Goal: Obtain resource: Obtain resource

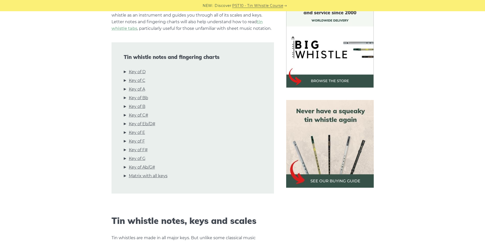
scroll to position [153, 0]
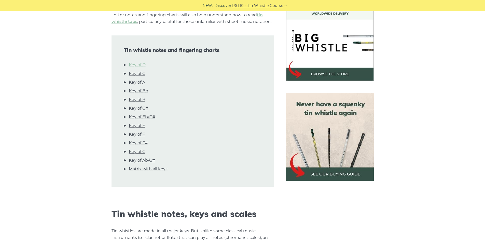
click at [140, 64] on link "Key of D" at bounding box center [137, 65] width 17 height 7
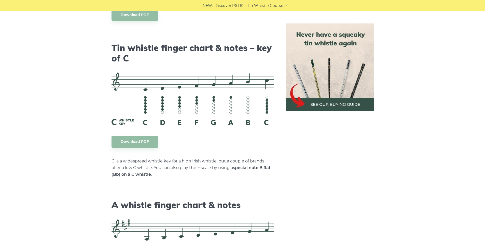
scroll to position [1252, 0]
click at [322, 105] on img at bounding box center [330, 67] width 88 height 88
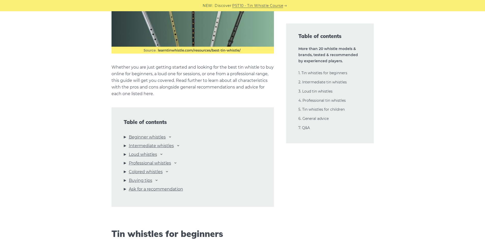
scroll to position [484, 0]
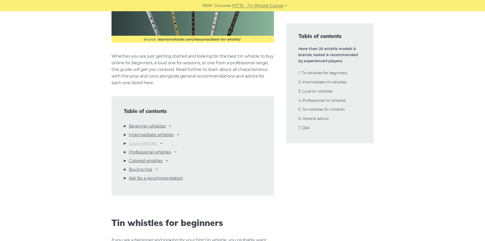
click at [145, 143] on link "Loud whistles" at bounding box center [143, 143] width 28 height 7
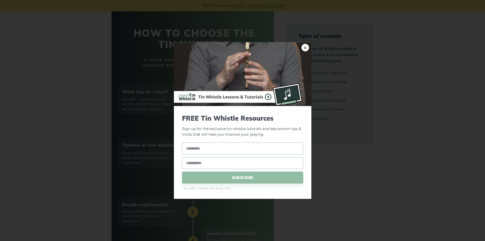
scroll to position [204, 0]
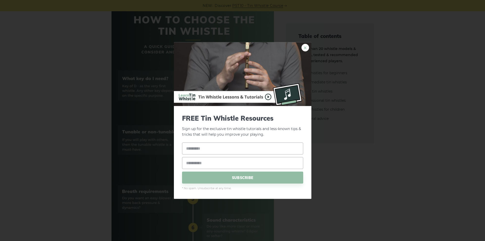
click at [304, 45] on link "×" at bounding box center [305, 48] width 8 height 8
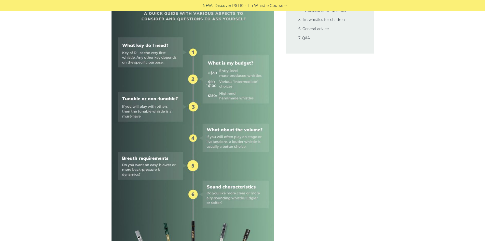
scroll to position [0, 0]
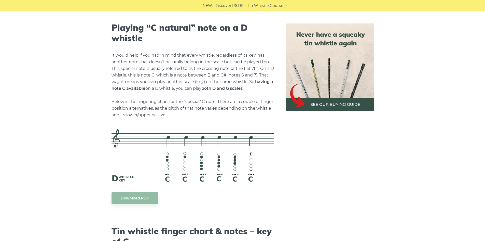
scroll to position [1074, 0]
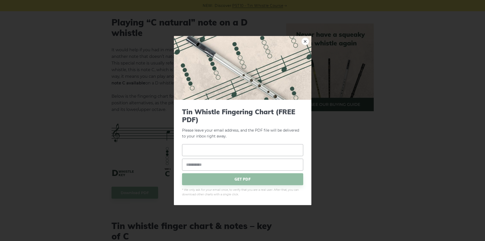
click at [215, 152] on input "text" at bounding box center [242, 150] width 121 height 12
type input "*******"
type input "**********"
click at [255, 134] on p "Please leave your email address, and the PDF file will be delivered to your inb…" at bounding box center [242, 123] width 121 height 31
click at [249, 180] on span "GET PDF" at bounding box center [242, 179] width 121 height 12
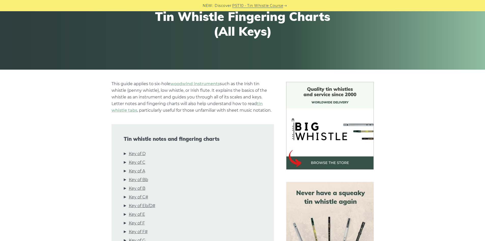
scroll to position [102, 0]
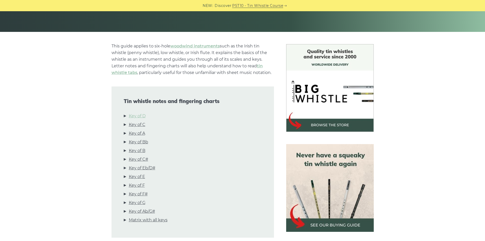
click at [137, 115] on link "Key of D" at bounding box center [137, 116] width 17 height 7
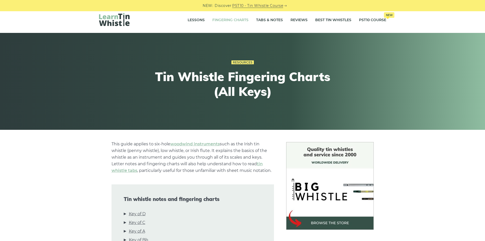
scroll to position [0, 0]
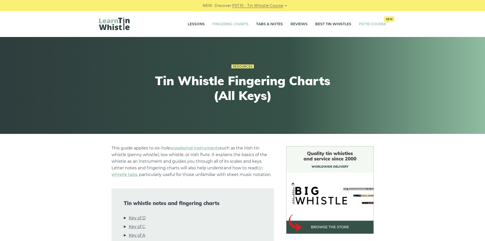
click at [379, 24] on link "PST10 Course New" at bounding box center [372, 24] width 27 height 13
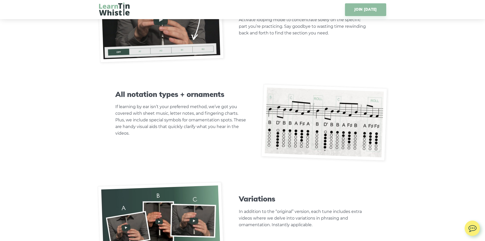
scroll to position [1553, 0]
